Goal: Transaction & Acquisition: Purchase product/service

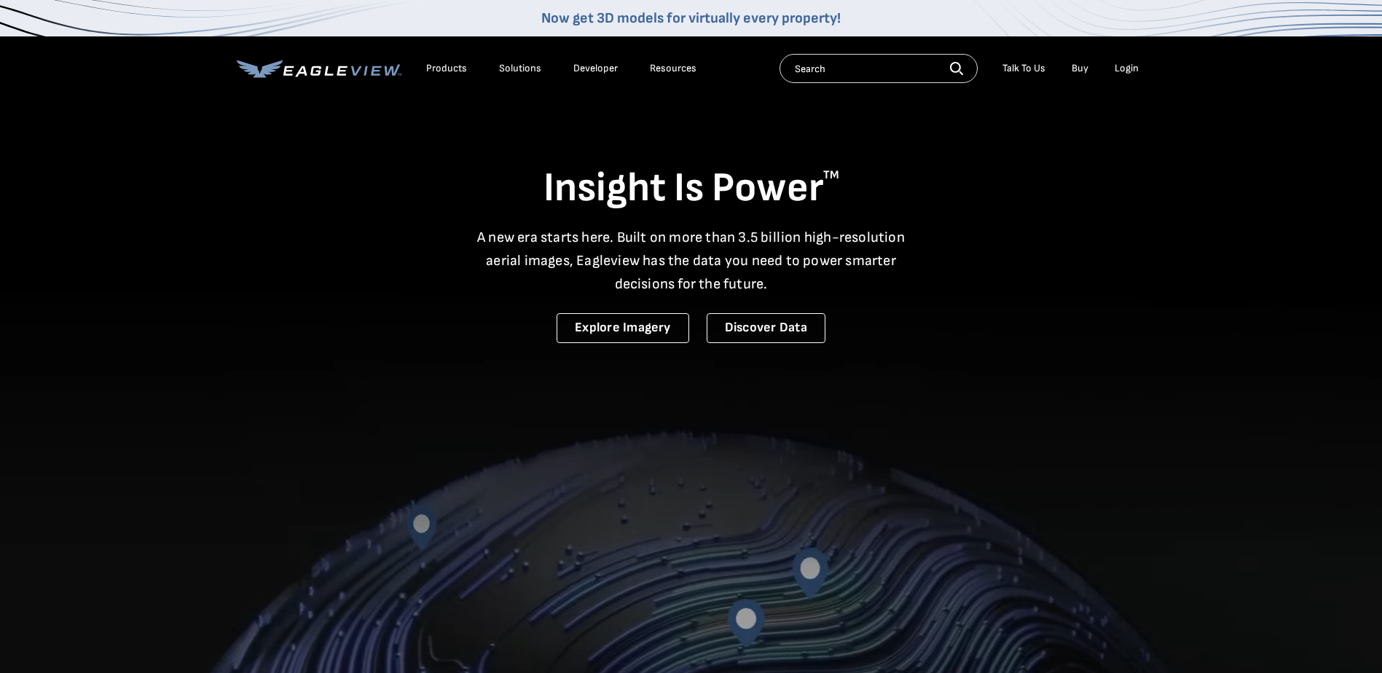
click at [1131, 66] on div "Login" at bounding box center [1127, 68] width 24 height 13
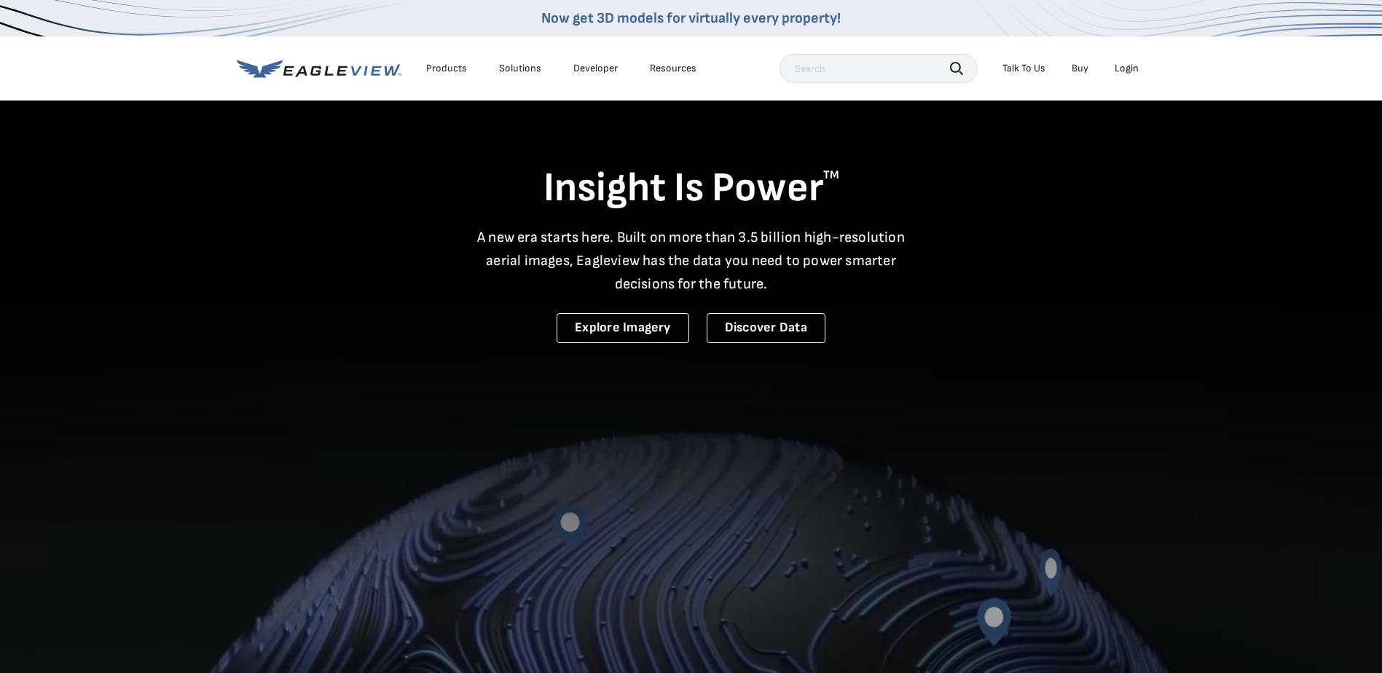
click at [1127, 63] on div "Login" at bounding box center [1127, 68] width 24 height 13
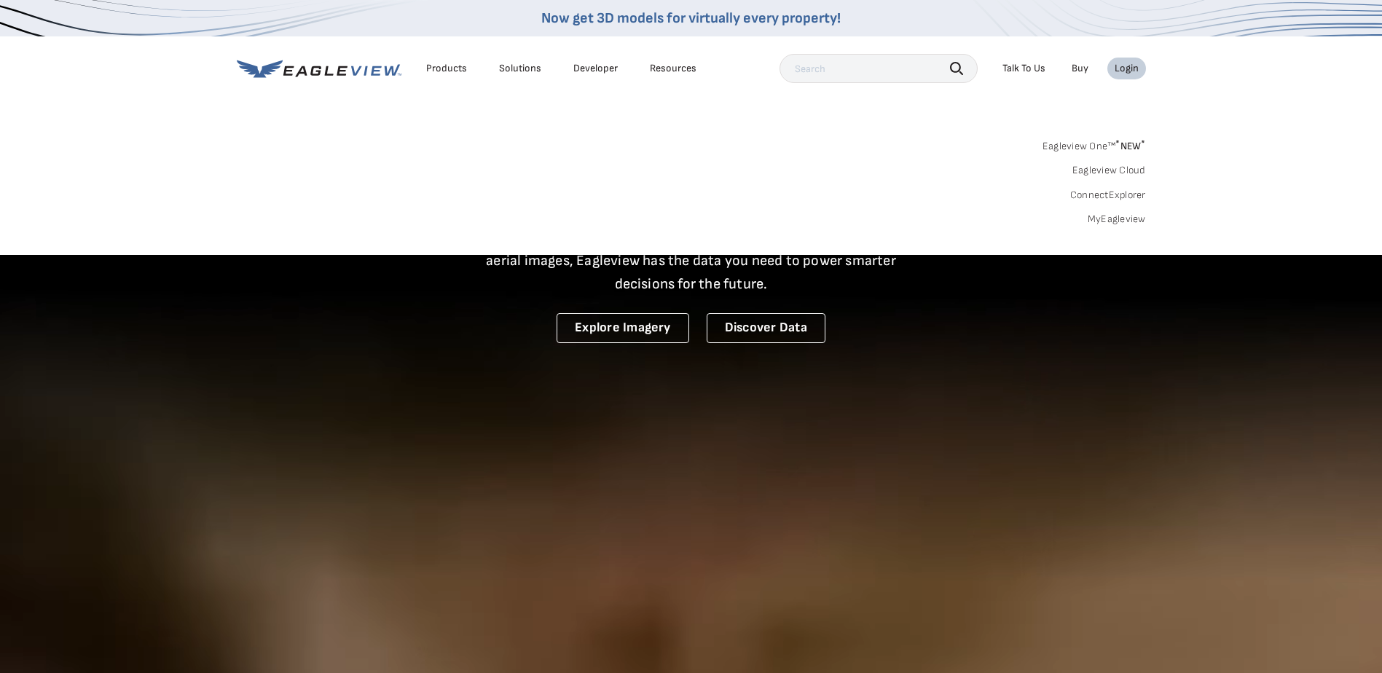
click at [1129, 216] on link "MyEagleview" at bounding box center [1117, 219] width 58 height 13
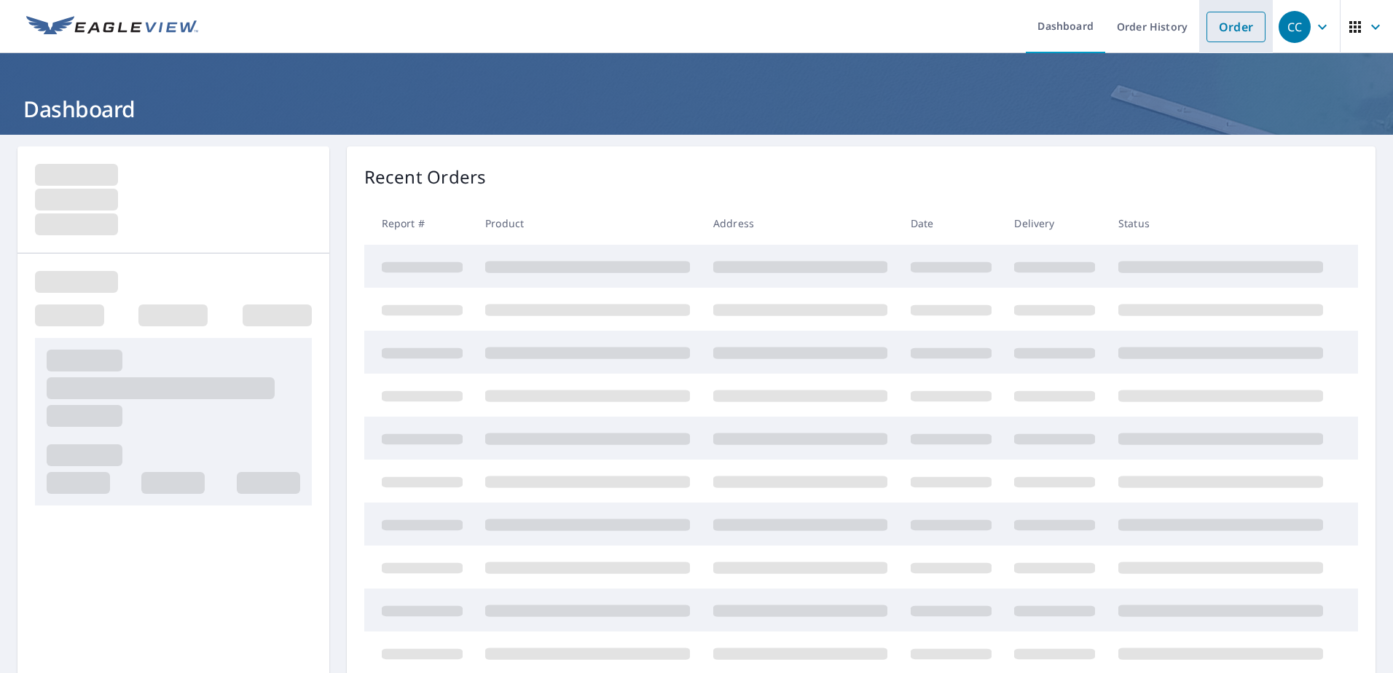
click at [1212, 20] on link "Order" at bounding box center [1236, 27] width 59 height 31
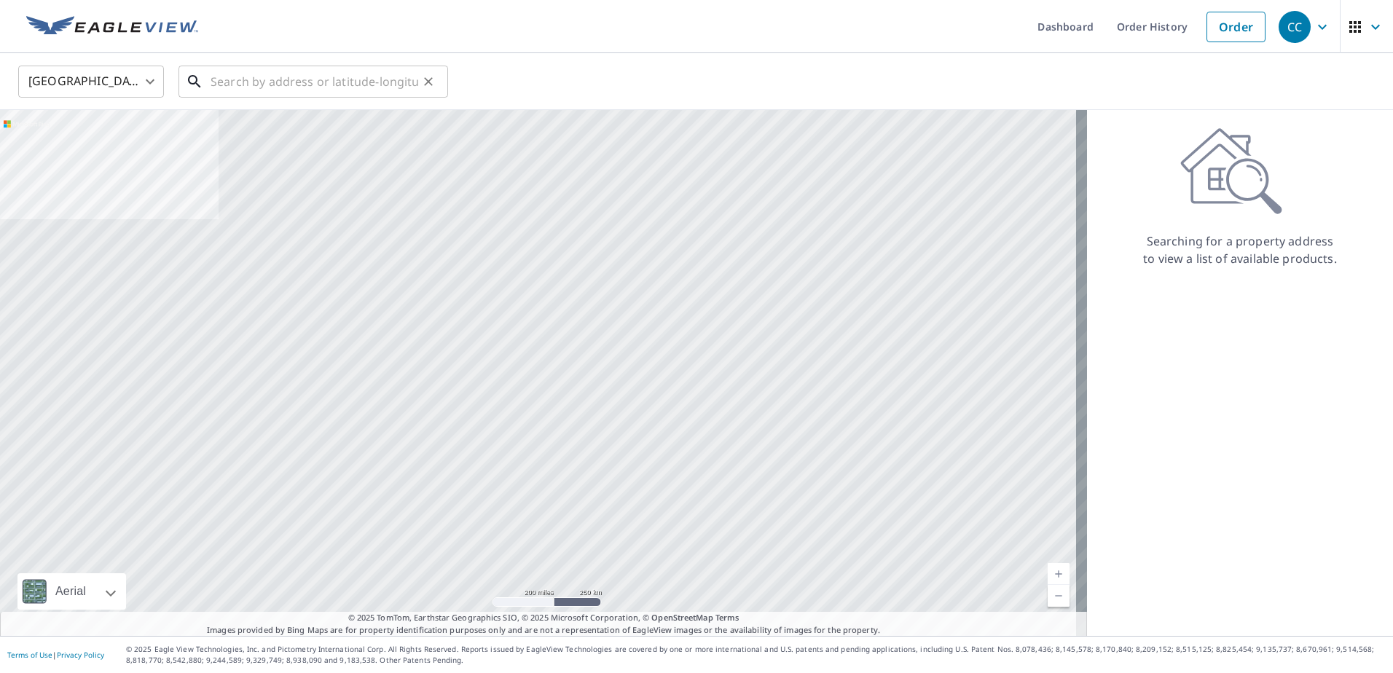
click at [295, 82] on input "text" at bounding box center [315, 81] width 208 height 41
paste input "[STREET_ADDRESS][PERSON_NAME]"
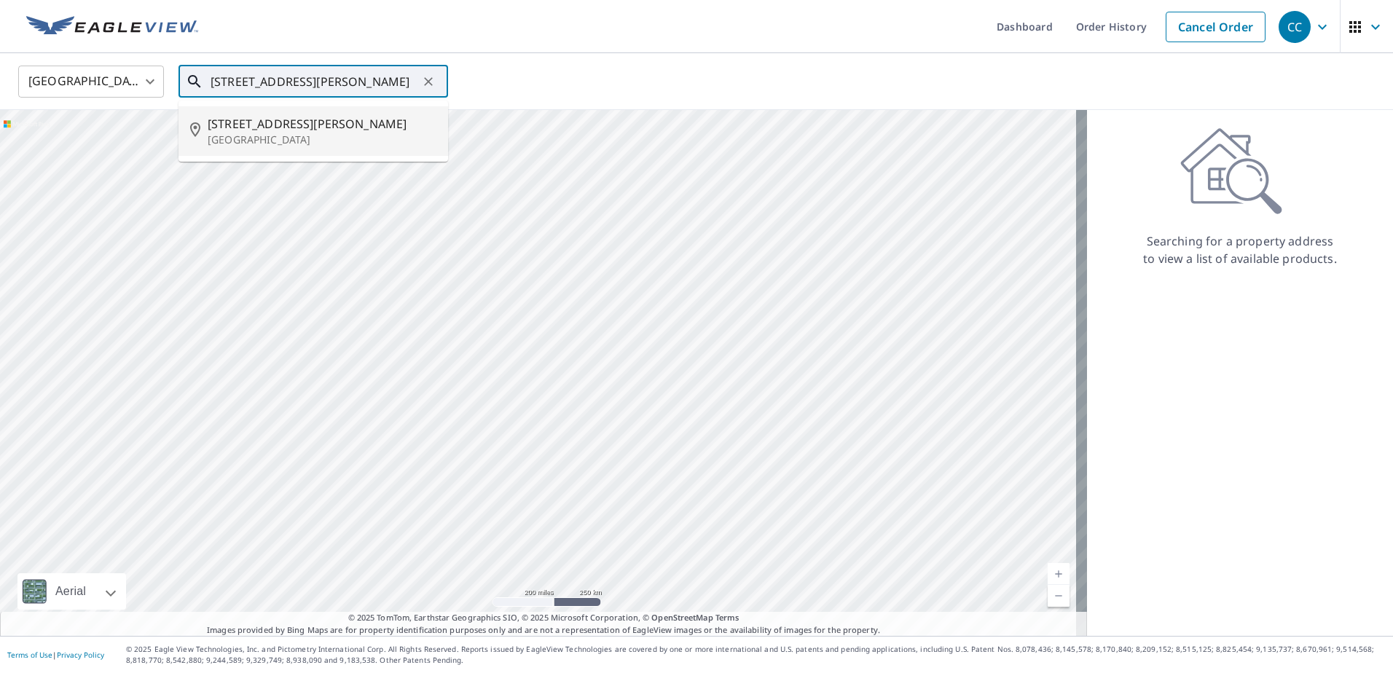
click at [295, 125] on span "[STREET_ADDRESS][PERSON_NAME]" at bounding box center [322, 123] width 229 height 17
type input "[STREET_ADDRESS][PERSON_NAME]"
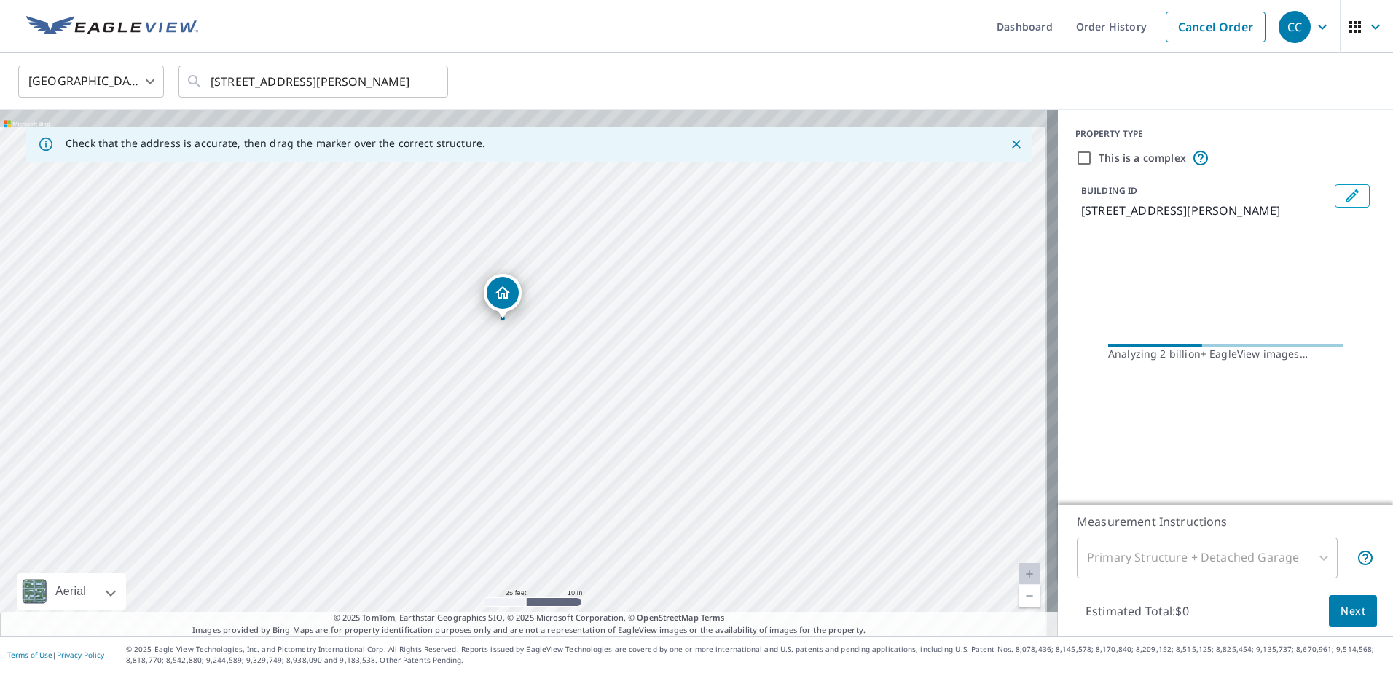
drag, startPoint x: 423, startPoint y: 345, endPoint x: 413, endPoint y: 418, distance: 74.2
click at [413, 418] on div "[STREET_ADDRESS][PERSON_NAME]" at bounding box center [529, 373] width 1058 height 526
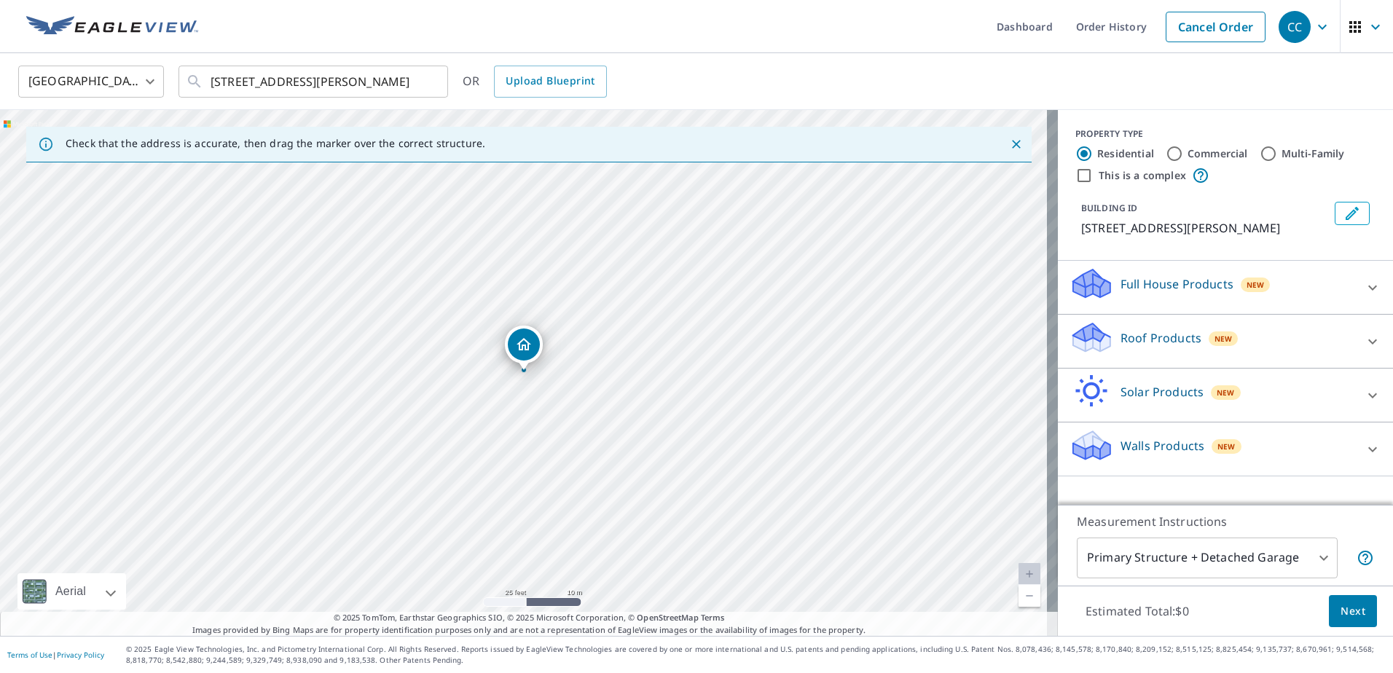
click at [1364, 342] on icon at bounding box center [1372, 341] width 17 height 17
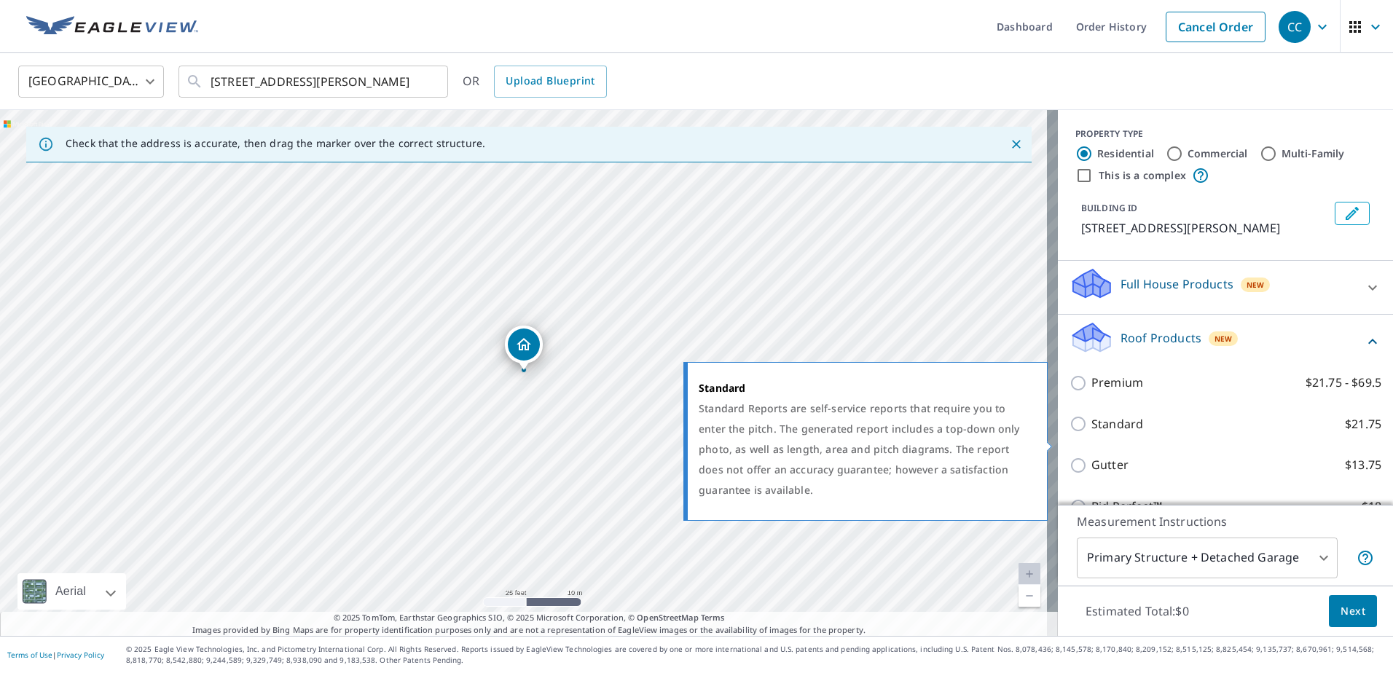
click at [1070, 433] on input "Standard $21.75" at bounding box center [1081, 423] width 22 height 17
checkbox input "true"
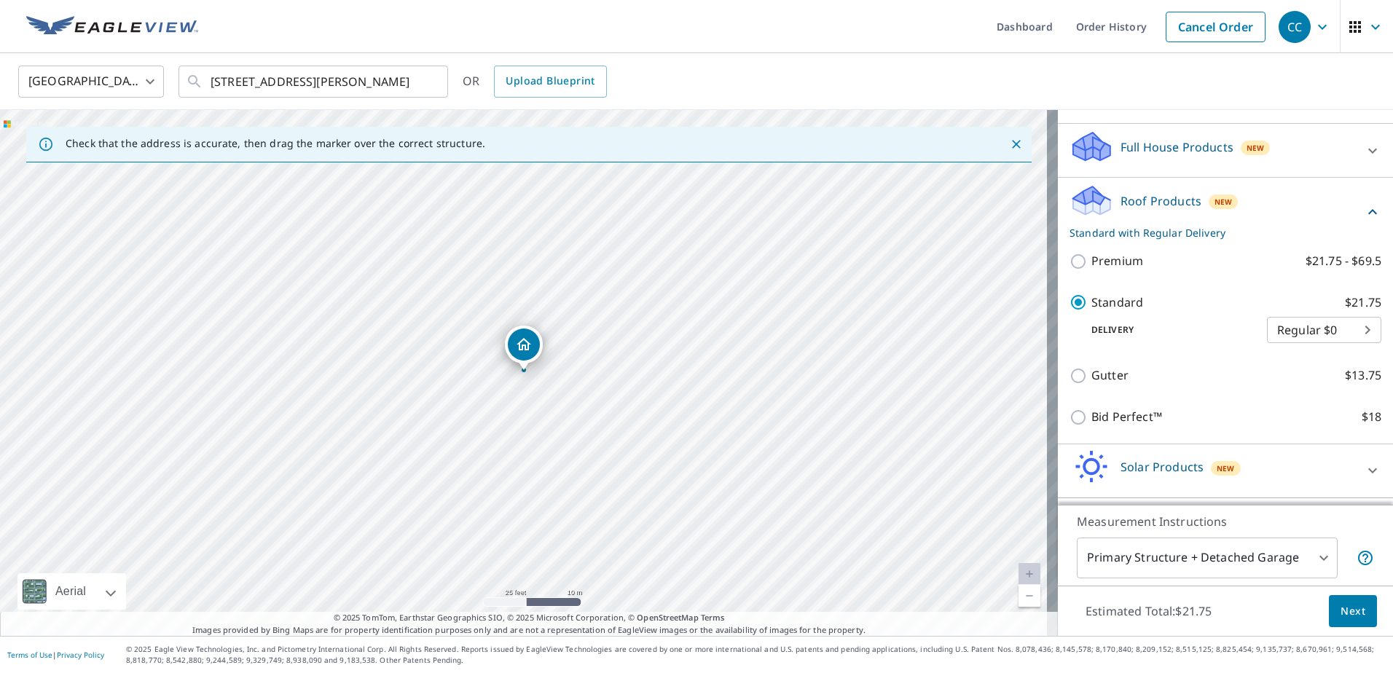
scroll to position [202, 0]
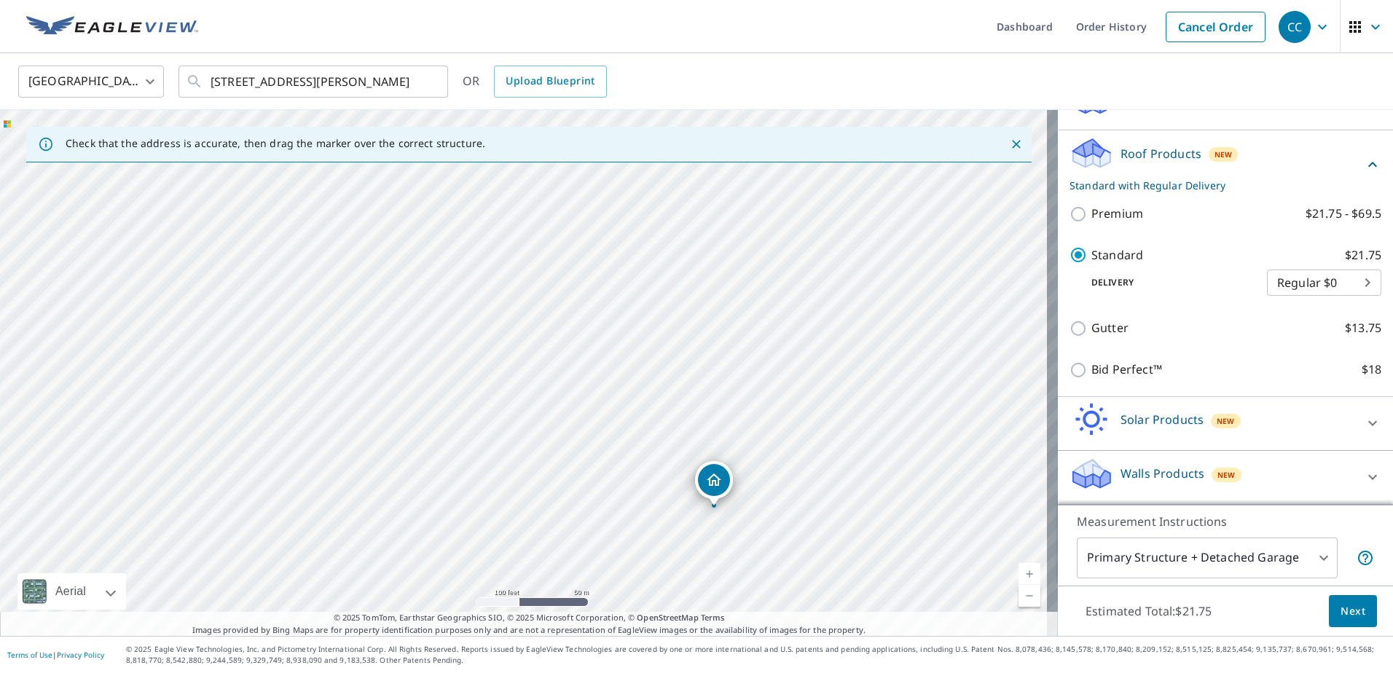
click at [1341, 613] on span "Next" at bounding box center [1353, 612] width 25 height 18
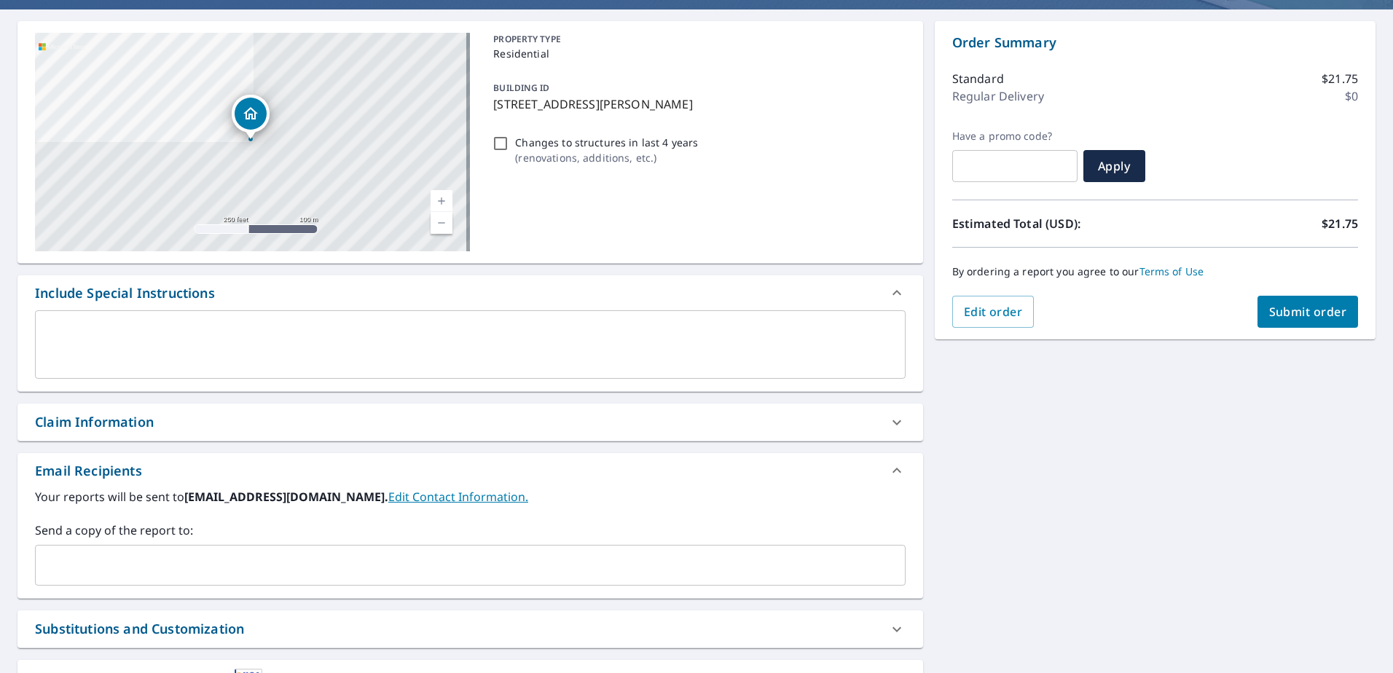
scroll to position [244, 0]
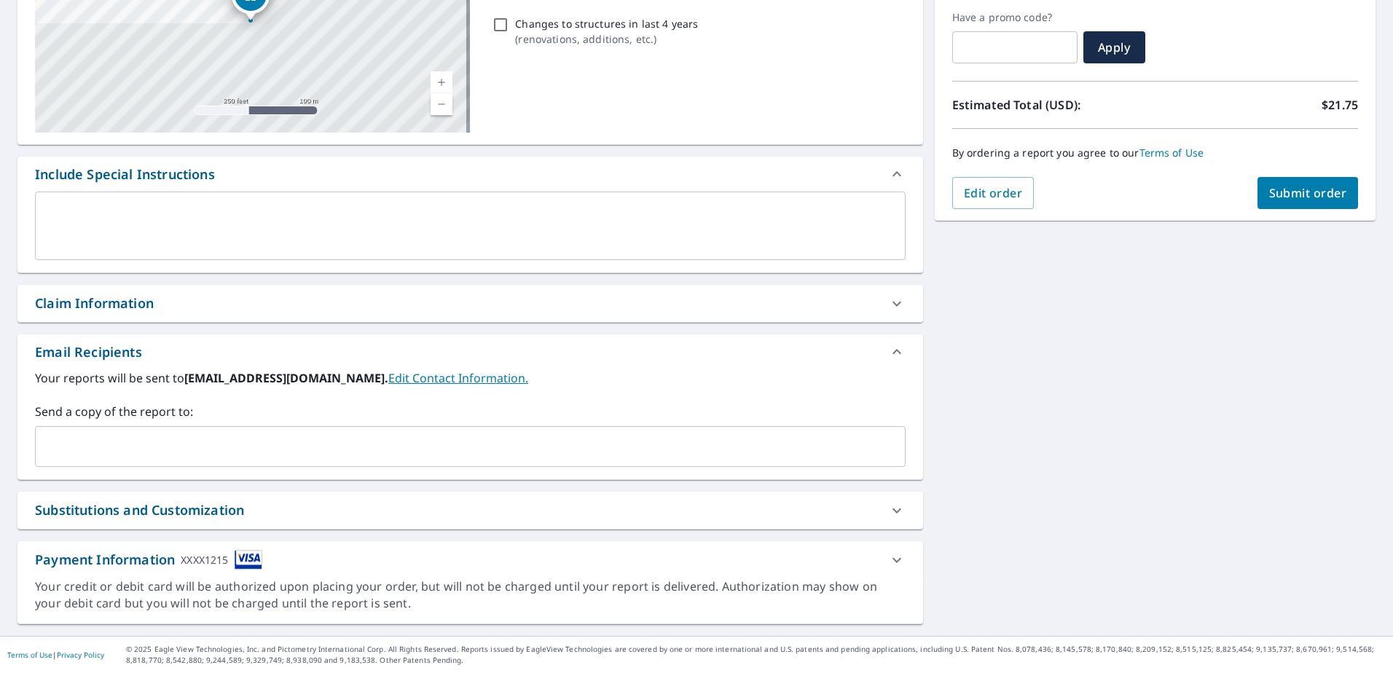
click at [249, 299] on div "Claim Information" at bounding box center [457, 304] width 844 height 20
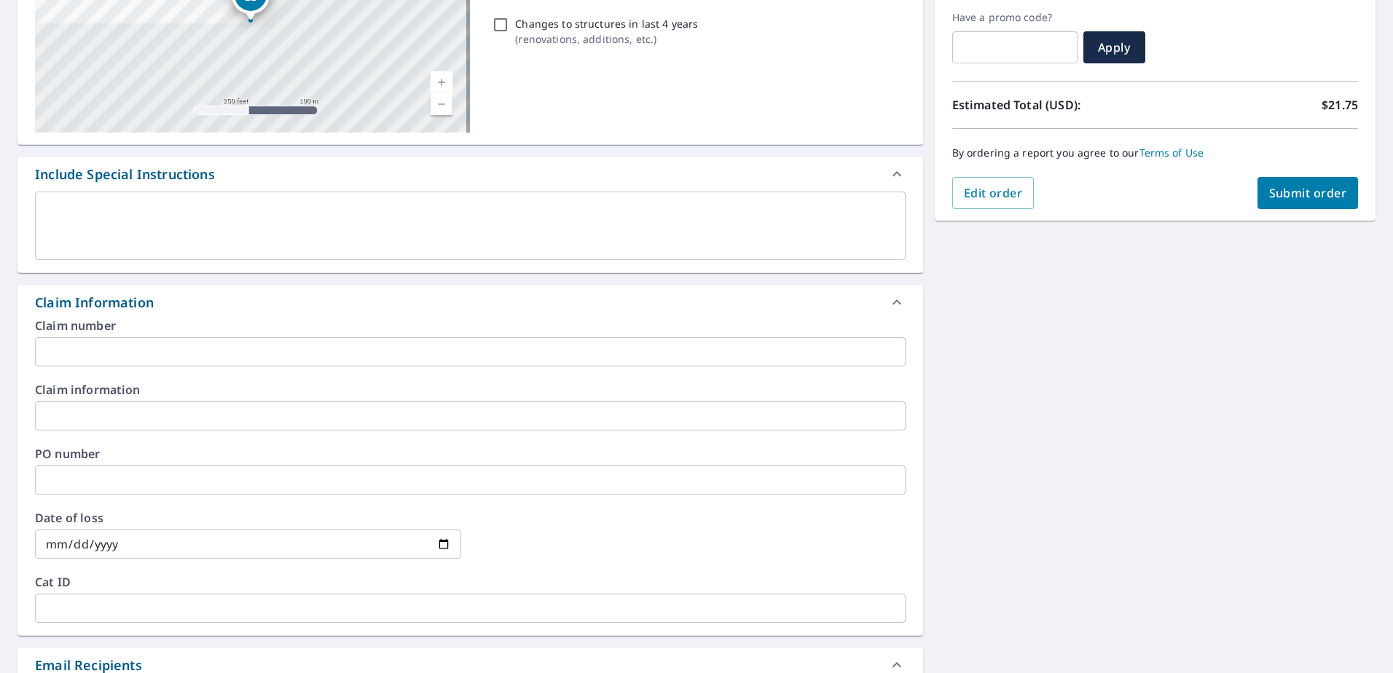
click at [120, 345] on input "text" at bounding box center [470, 351] width 871 height 29
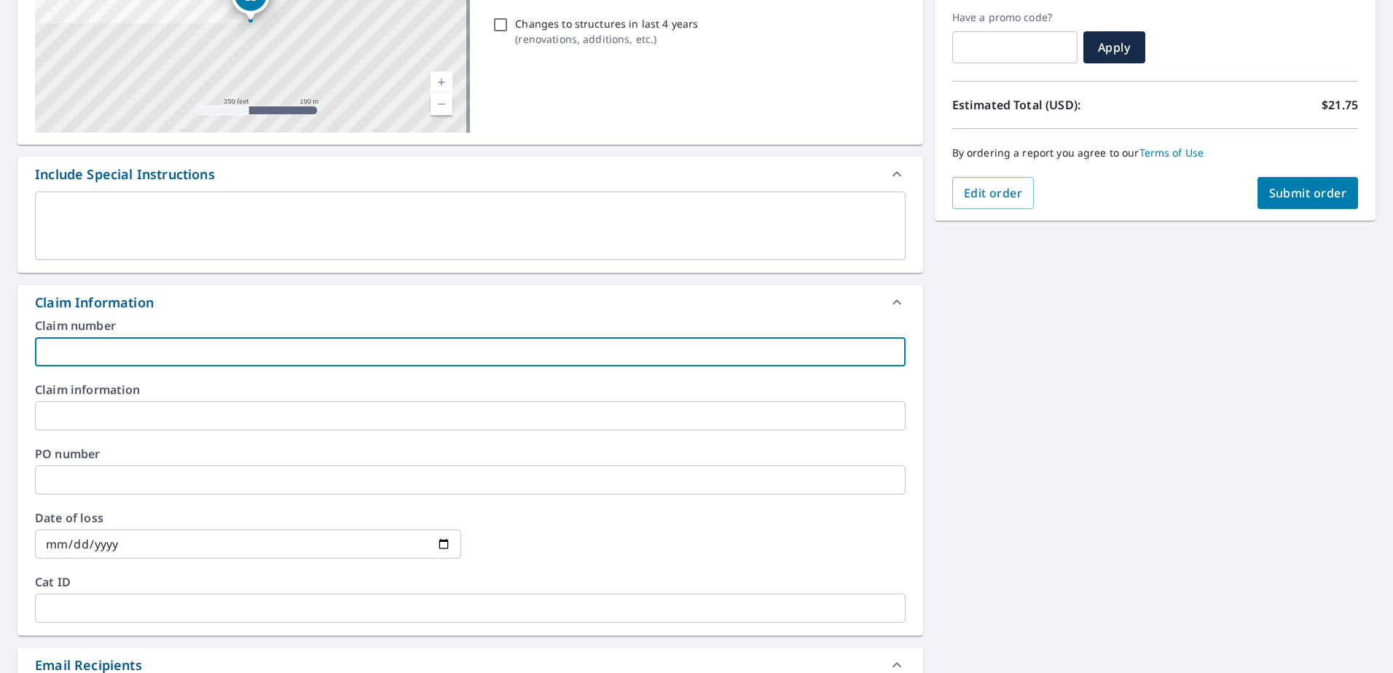
paste input "8158656"
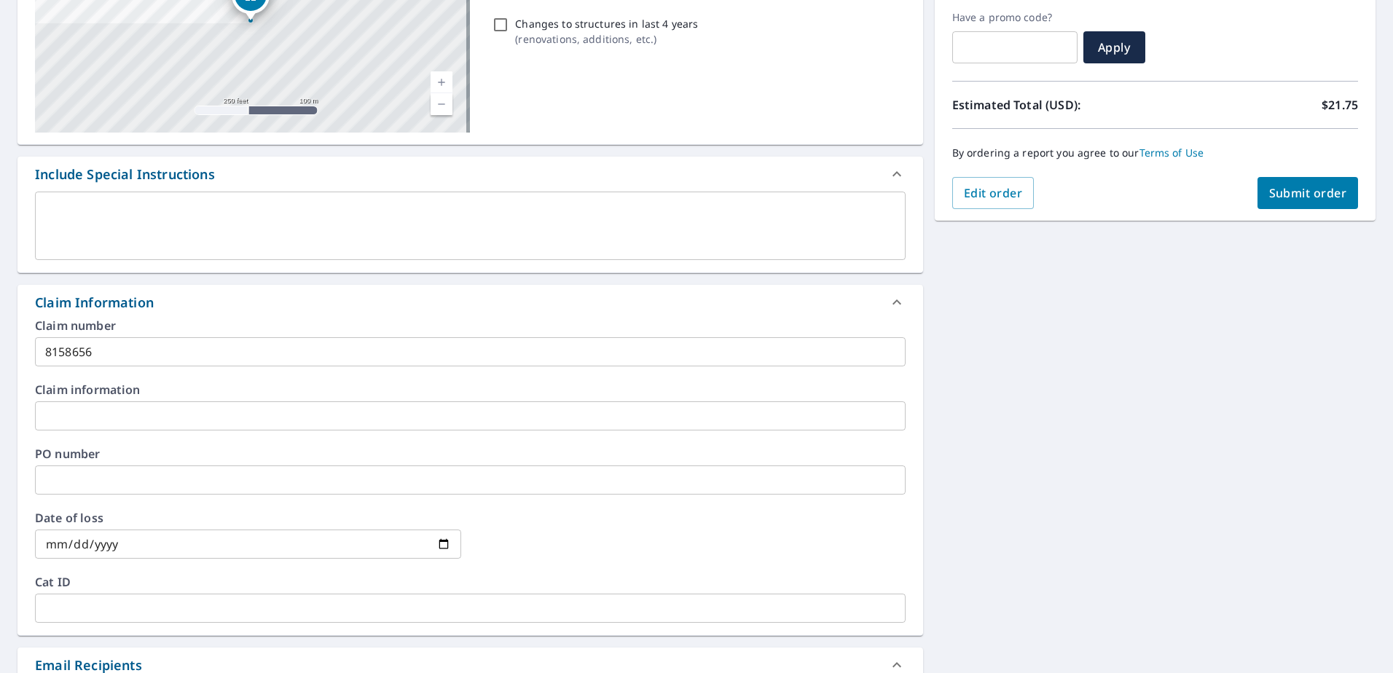
click at [113, 352] on input "8158656" at bounding box center [470, 351] width 871 height 29
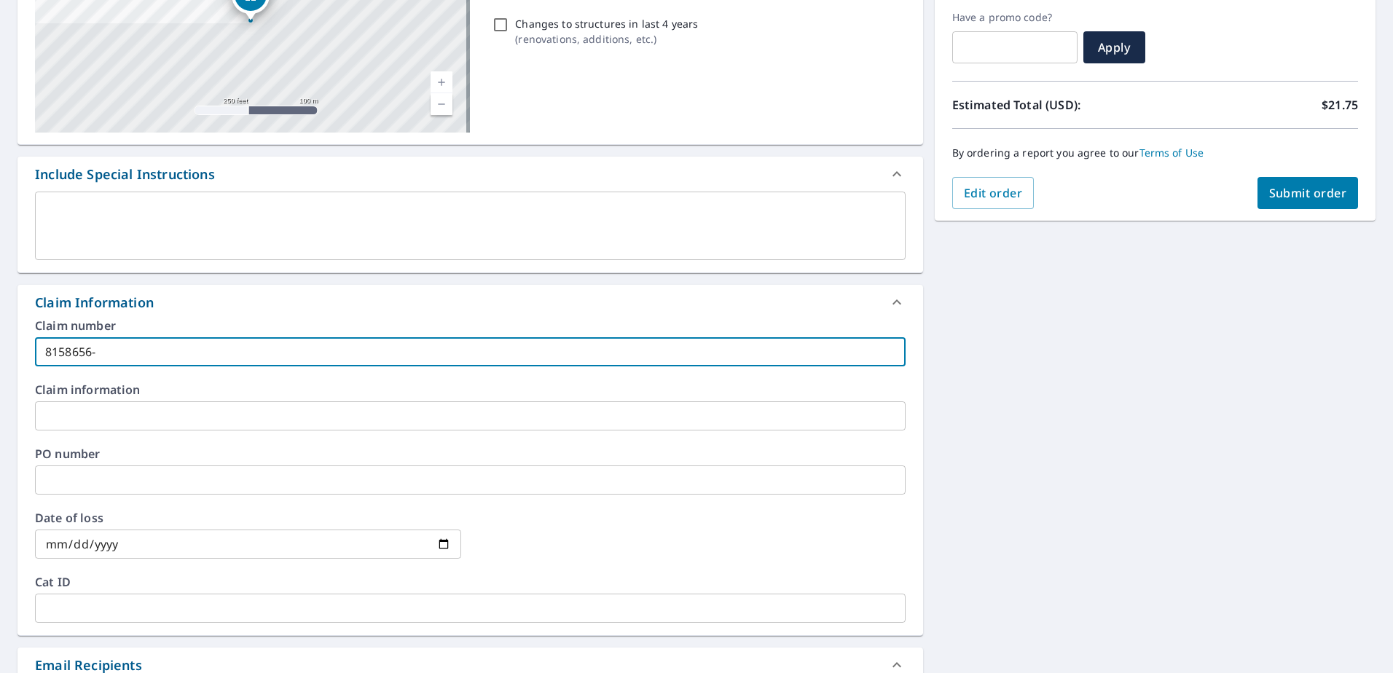
paste input "[PERSON_NAME] residence"
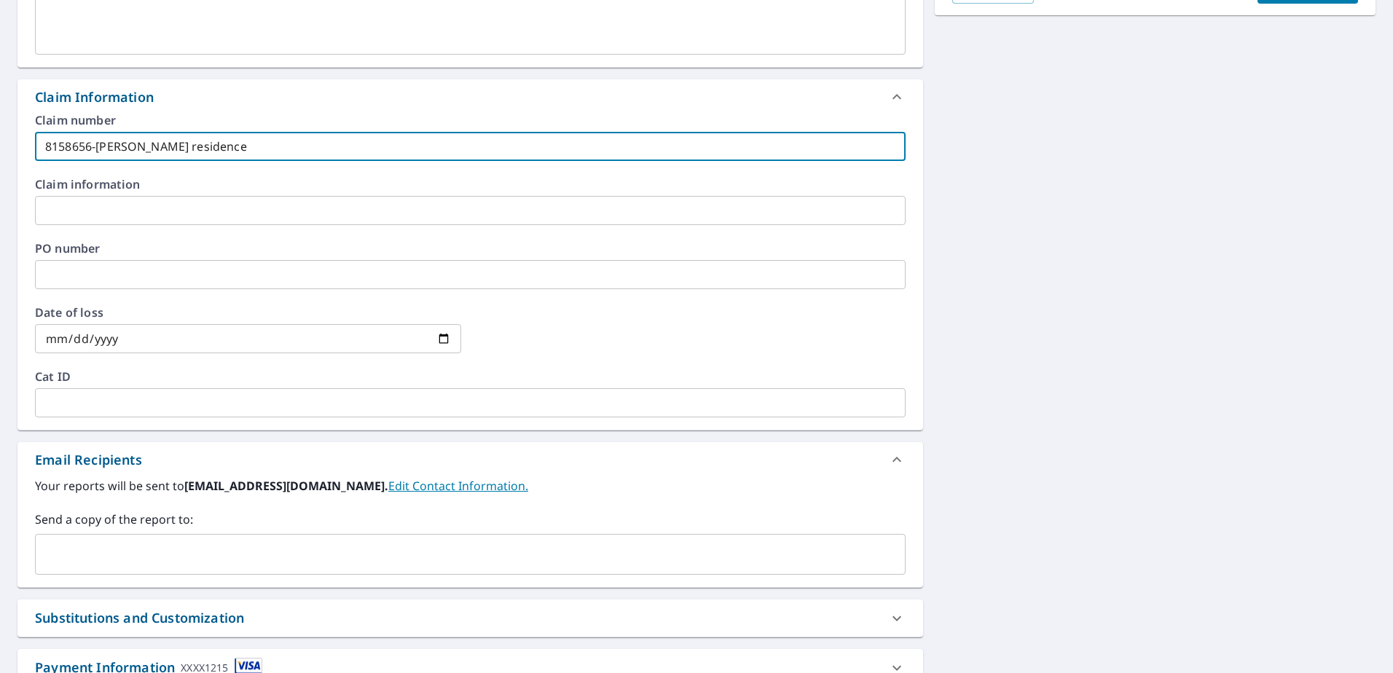
scroll to position [536, 0]
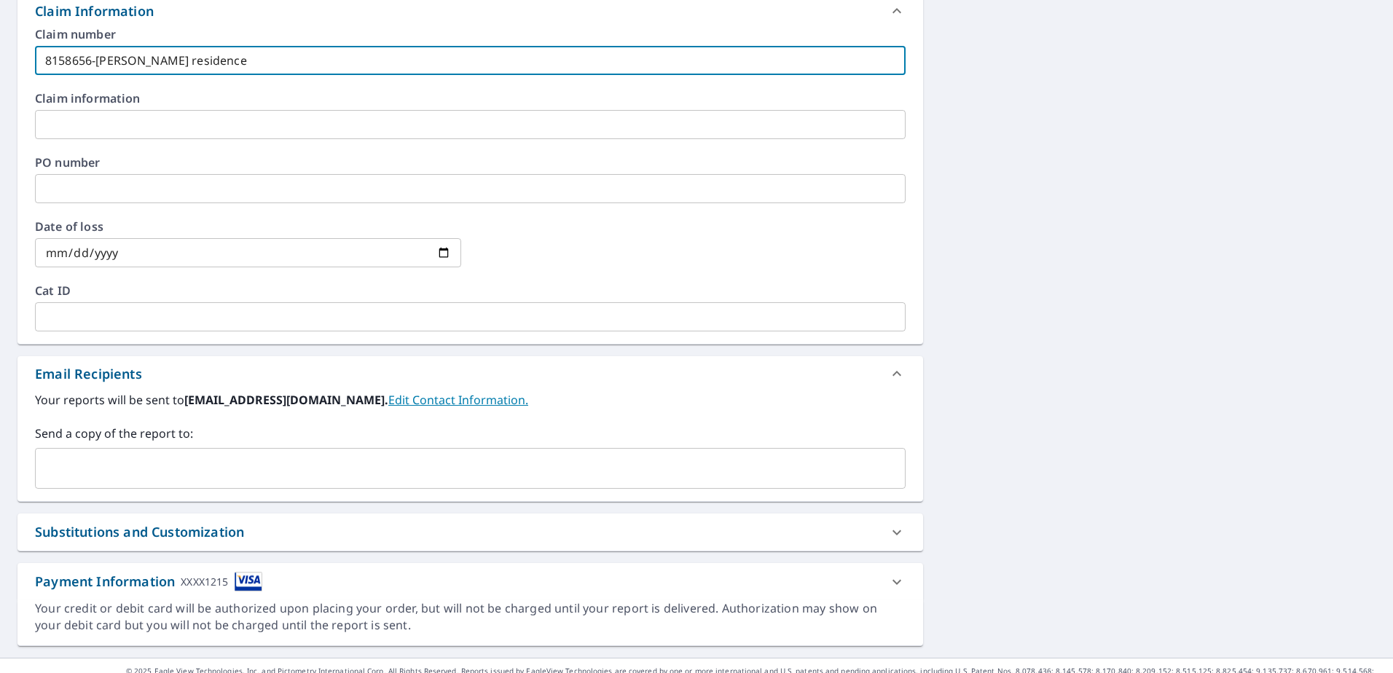
click at [152, 485] on div "​" at bounding box center [470, 468] width 871 height 41
type input "8158656-[PERSON_NAME] residence"
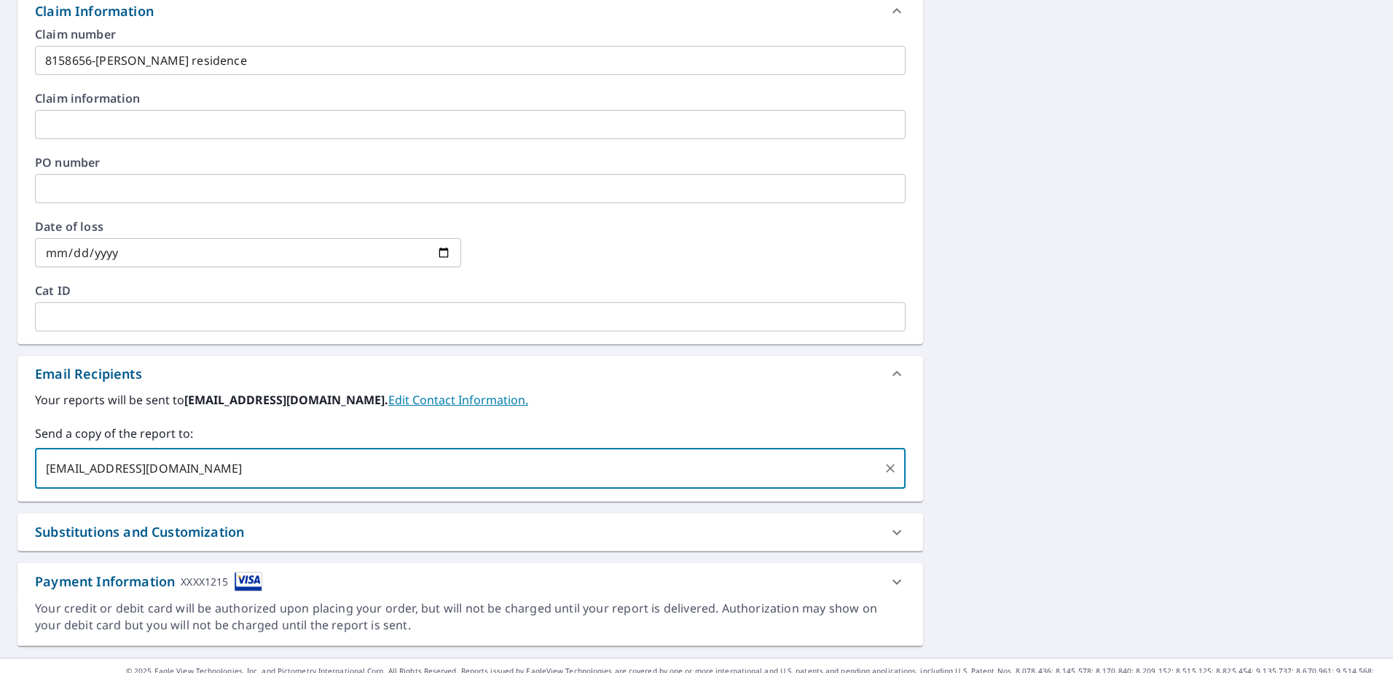
click at [508, 451] on div "[EMAIL_ADDRESS][DOMAIN_NAME] ​" at bounding box center [470, 468] width 871 height 41
type input "[EMAIL_ADDRESS][DOMAIN_NAME]"
click at [588, 420] on div "Your reports will be sent to [EMAIL_ADDRESS][DOMAIN_NAME]. Edit Contact Informa…" at bounding box center [470, 440] width 871 height 98
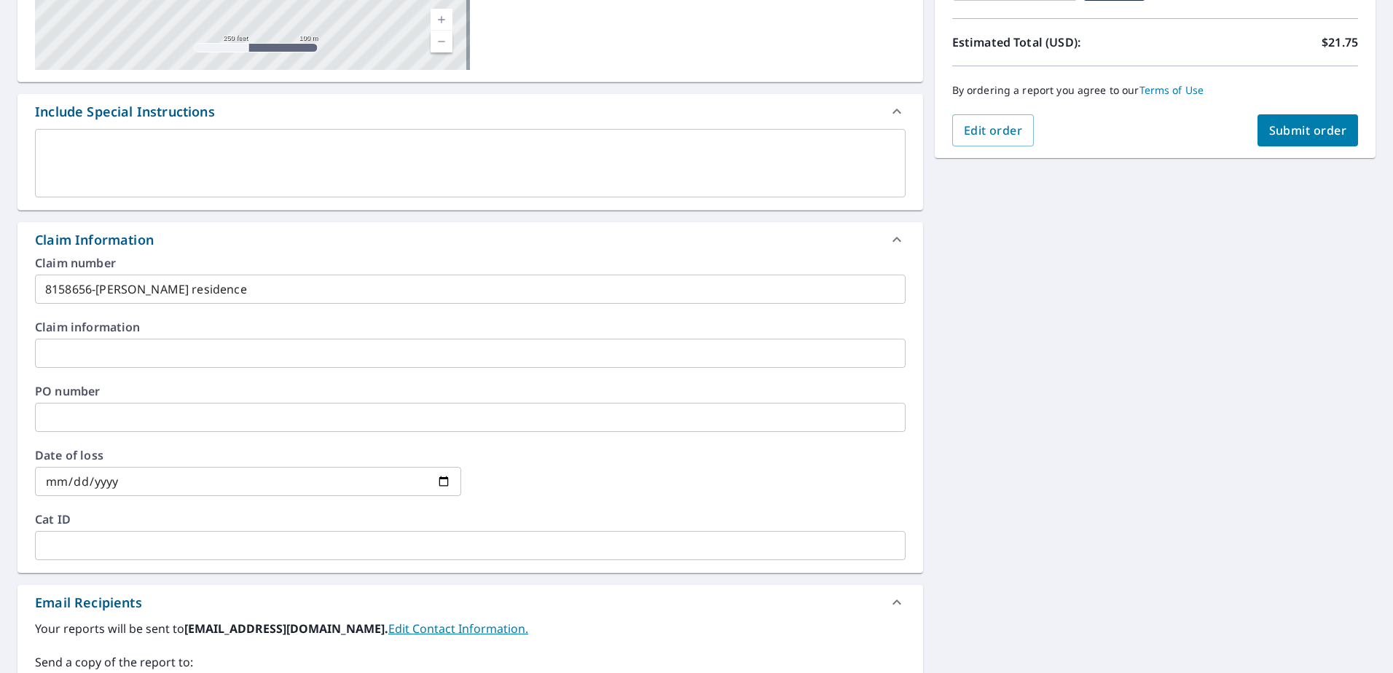
scroll to position [0, 0]
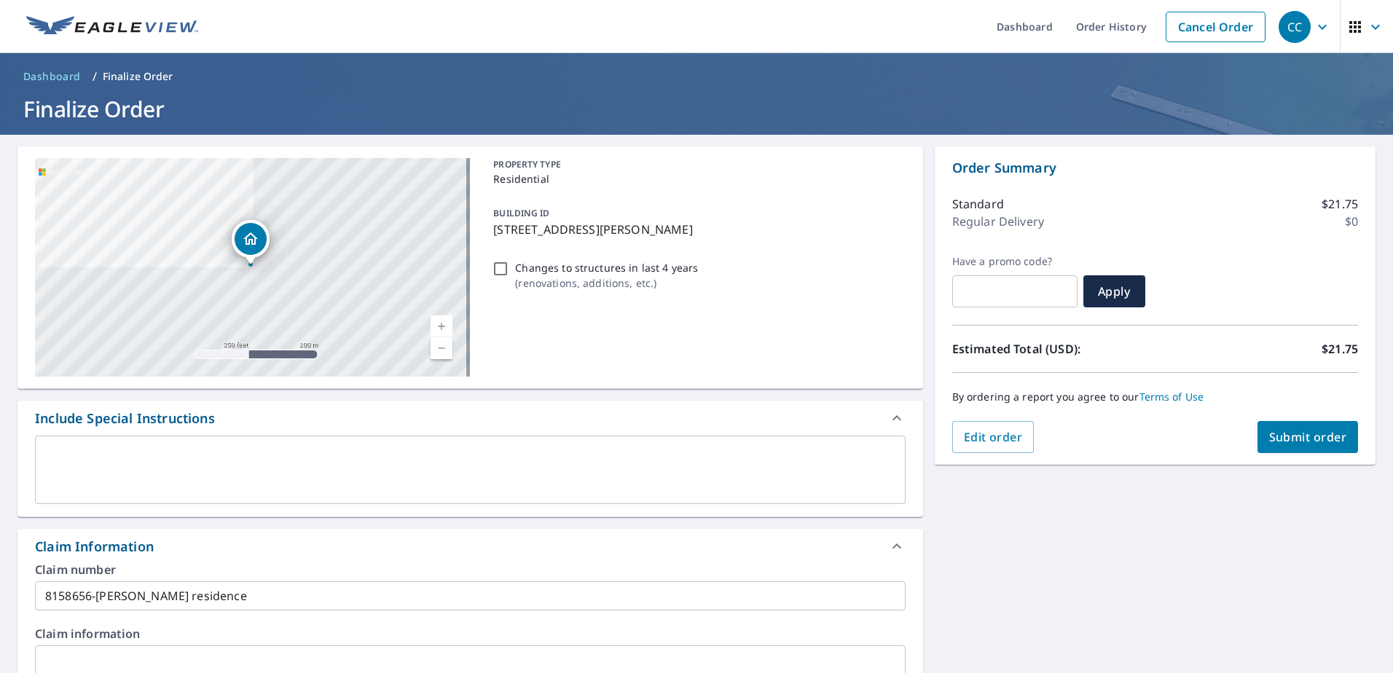
click at [1281, 428] on button "Submit order" at bounding box center [1308, 437] width 101 height 32
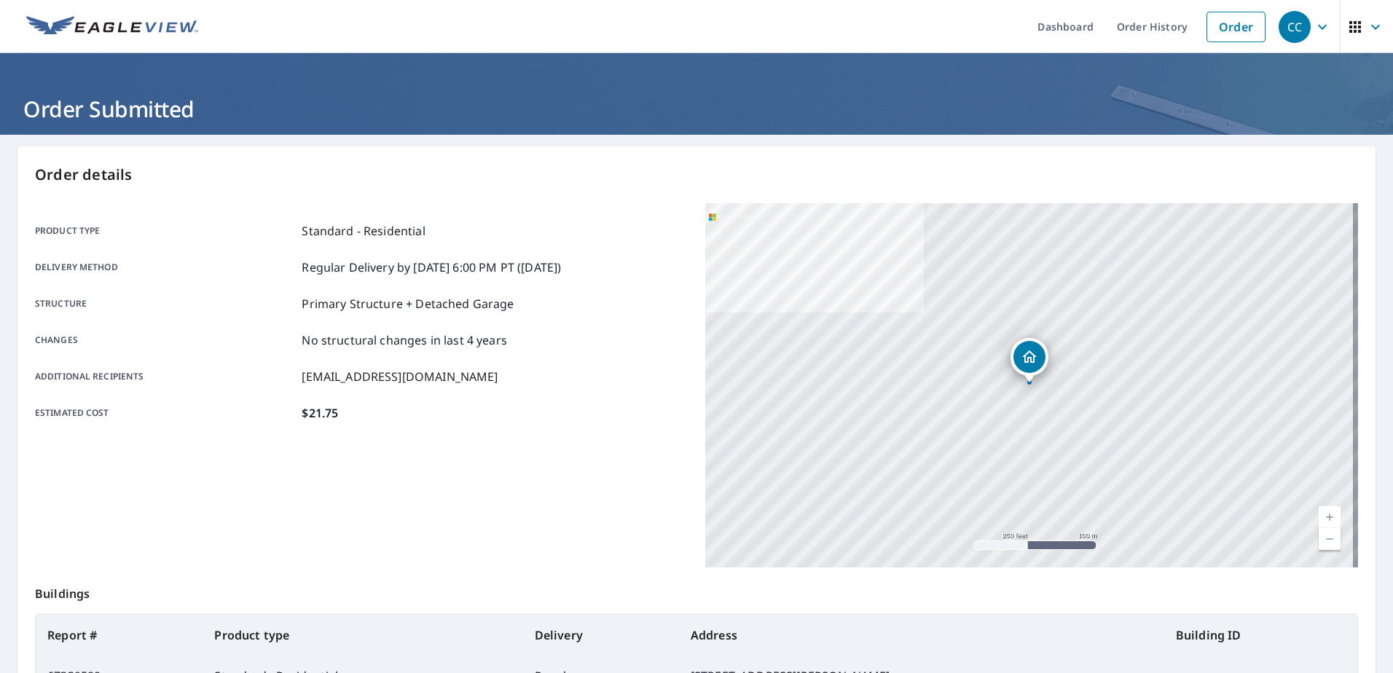
click at [452, 415] on div "Product type Standard - Residential Delivery method Regular Delivery by [DATE] …" at bounding box center [361, 322] width 653 height 238
